Goal: Task Accomplishment & Management: Manage account settings

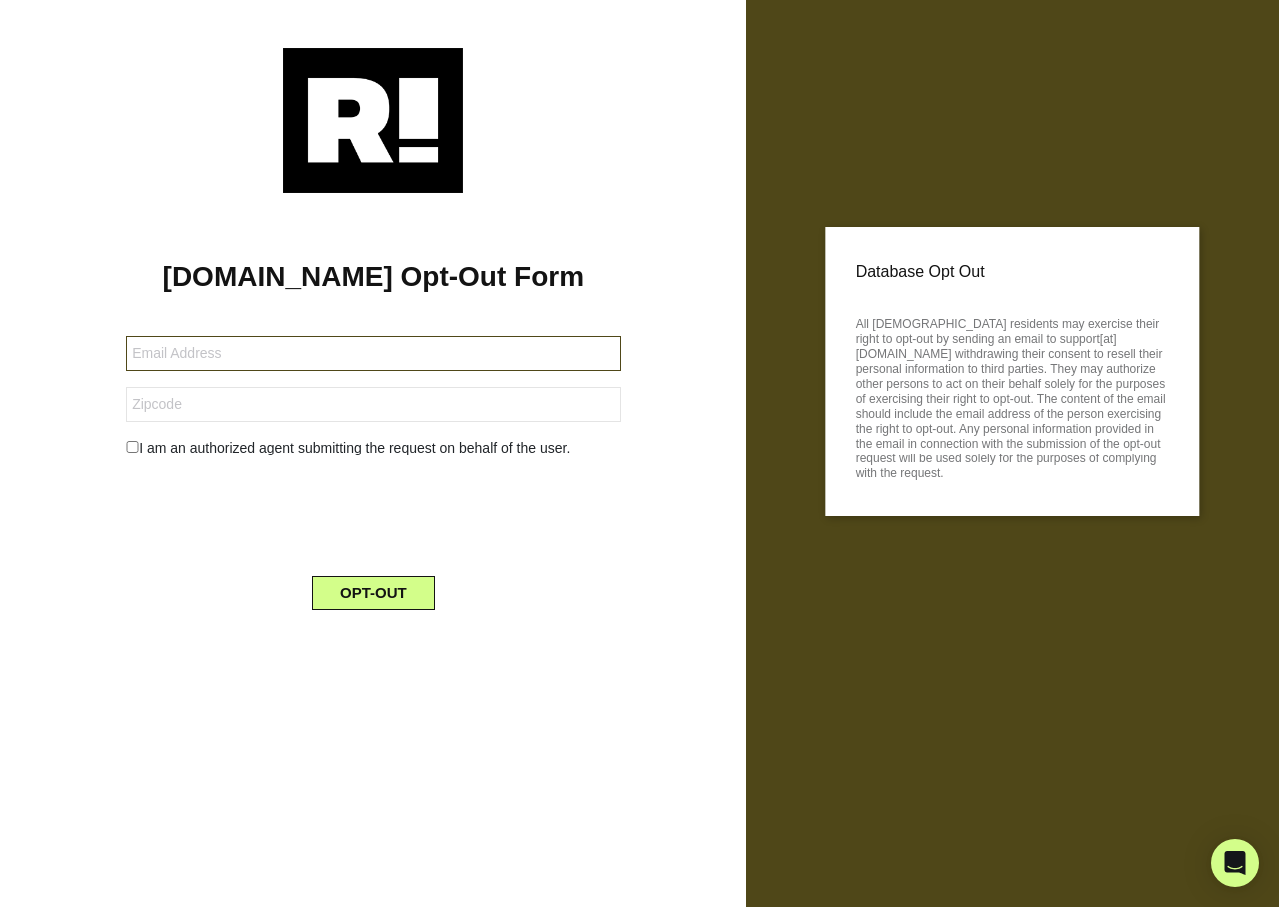
type input "melvintaliman416@yahoo.com"
type input "86511"
type input "ncaramanica@cox.net"
type input "22046"
type input "[EMAIL_ADDRESS][DOMAIN_NAME]"
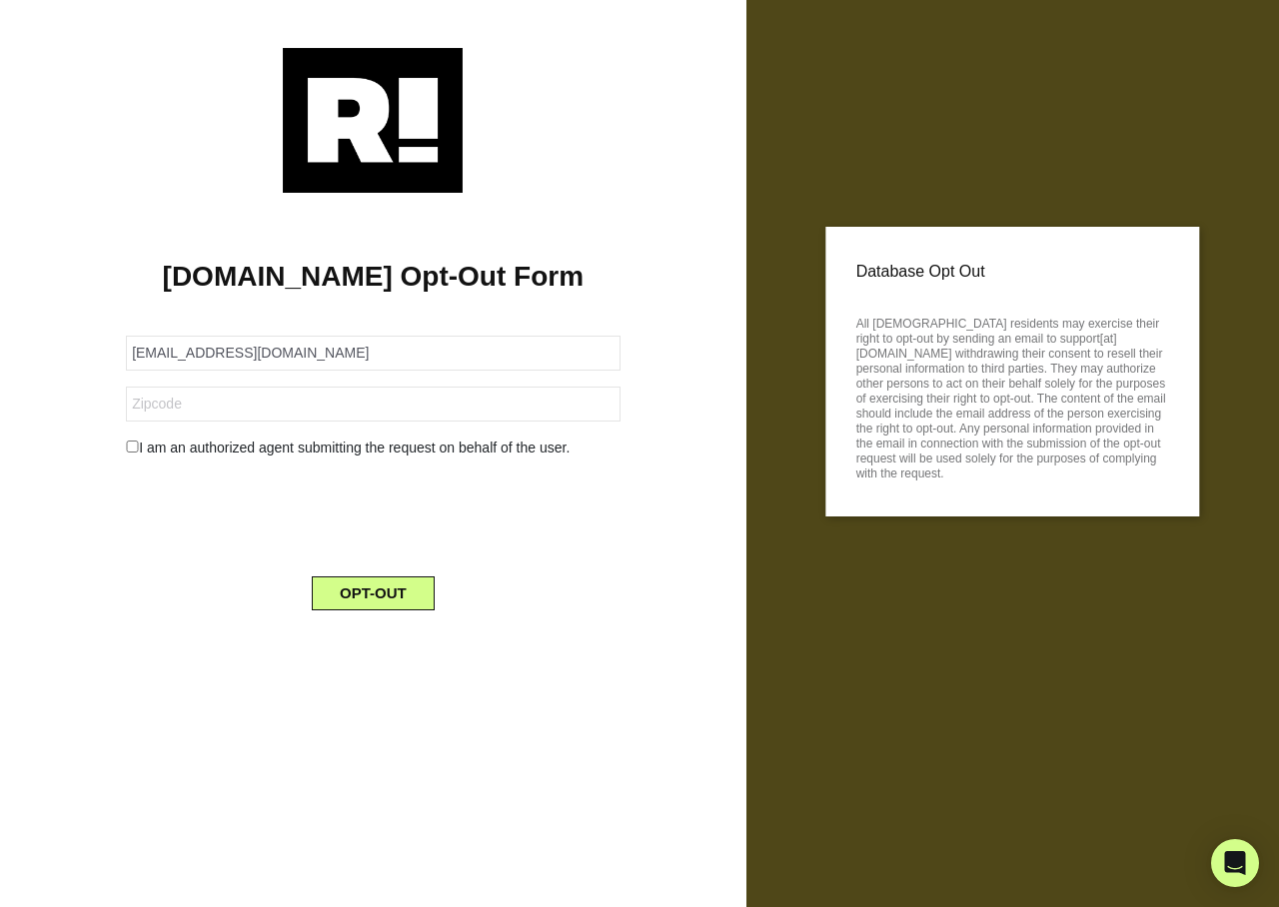
type input "17584"
type input "[EMAIL_ADDRESS][DOMAIN_NAME]"
type input "86323"
type input "evastine2020@yahoo.com"
type input "28110"
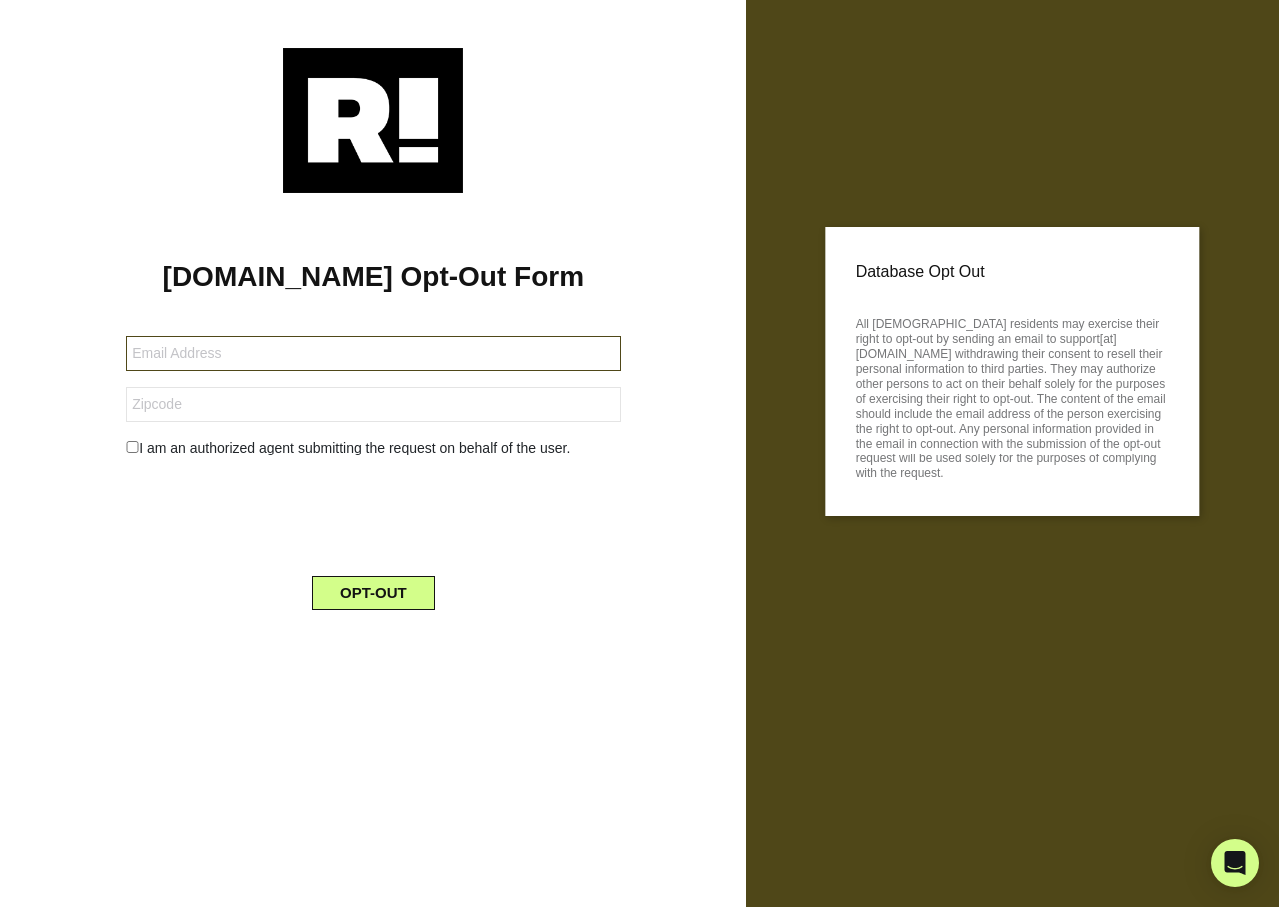
type input "[EMAIL_ADDRESS][DOMAIN_NAME]"
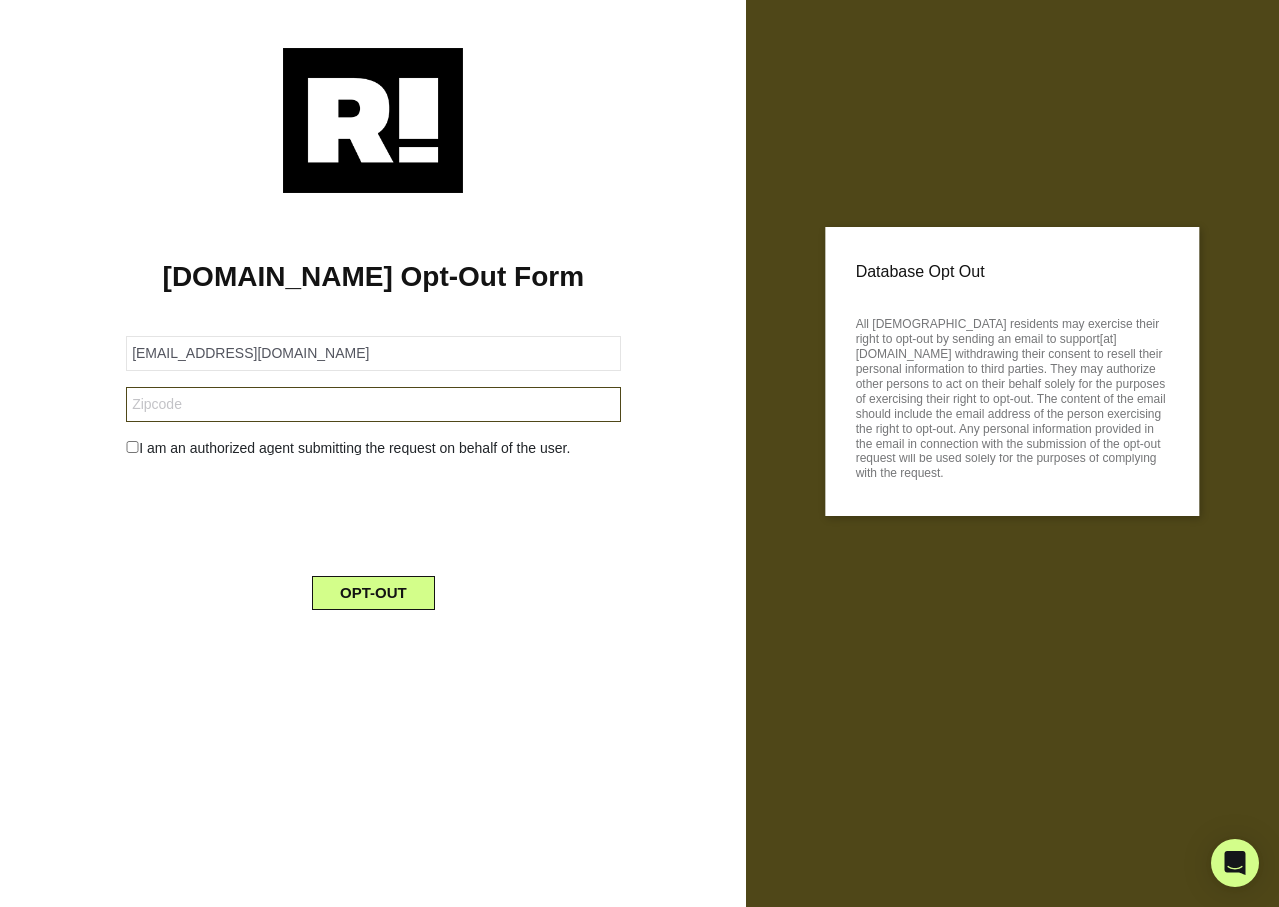
type input "92346"
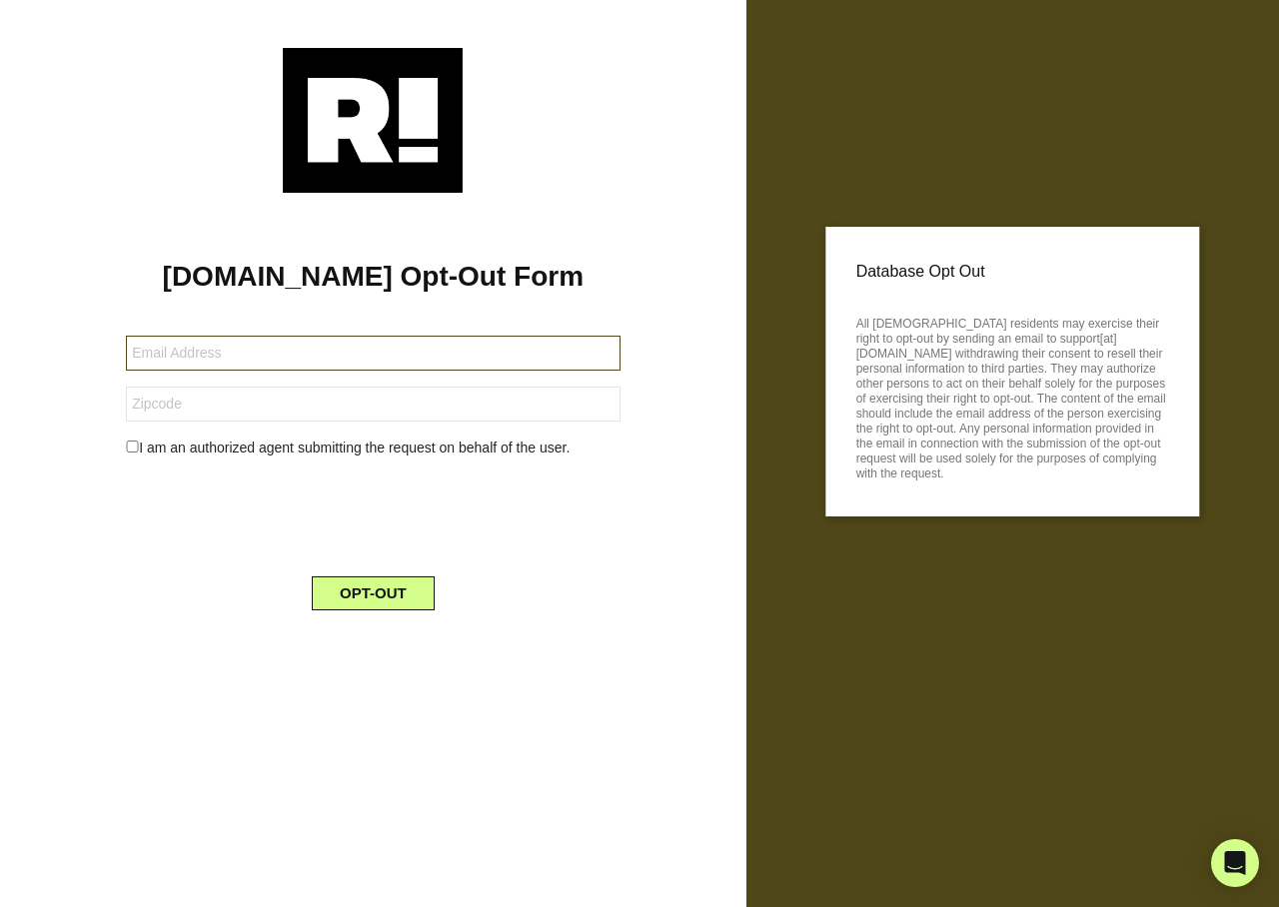
type input "[EMAIL_ADDRESS][DOMAIN_NAME]"
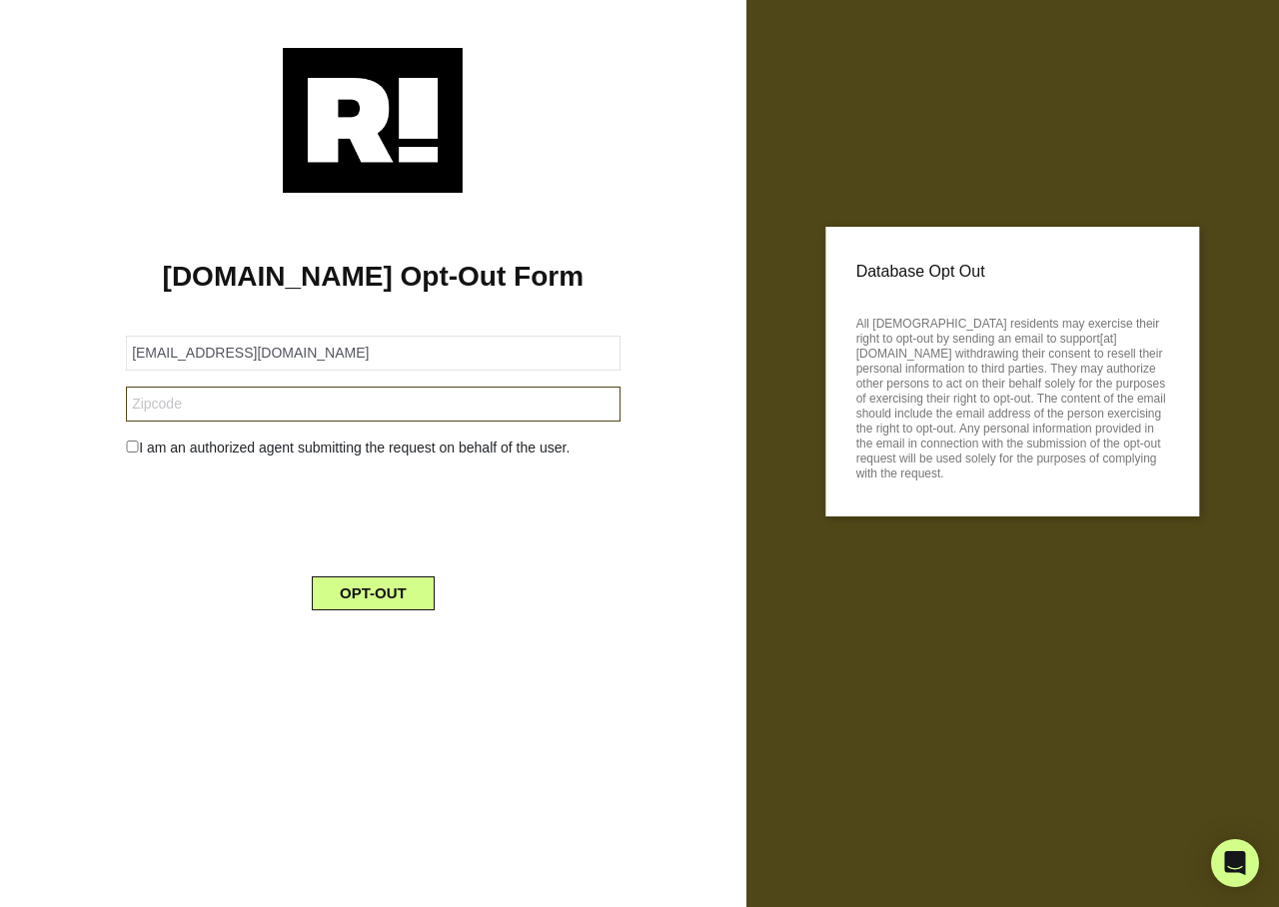
type input "46013"
